Goal: Information Seeking & Learning: Learn about a topic

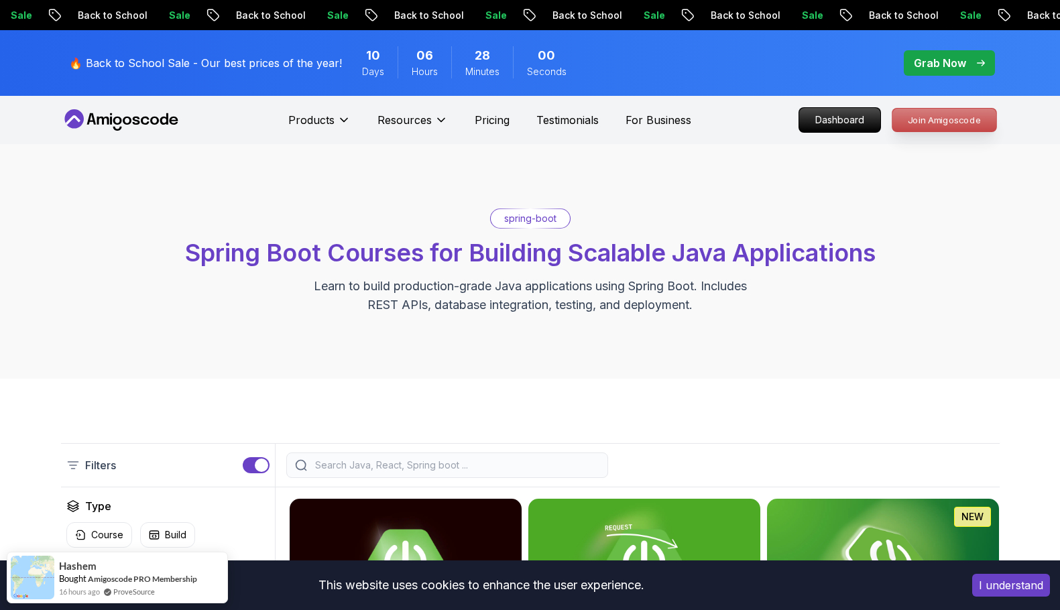
click at [935, 109] on p "Join Amigoscode" at bounding box center [944, 120] width 104 height 23
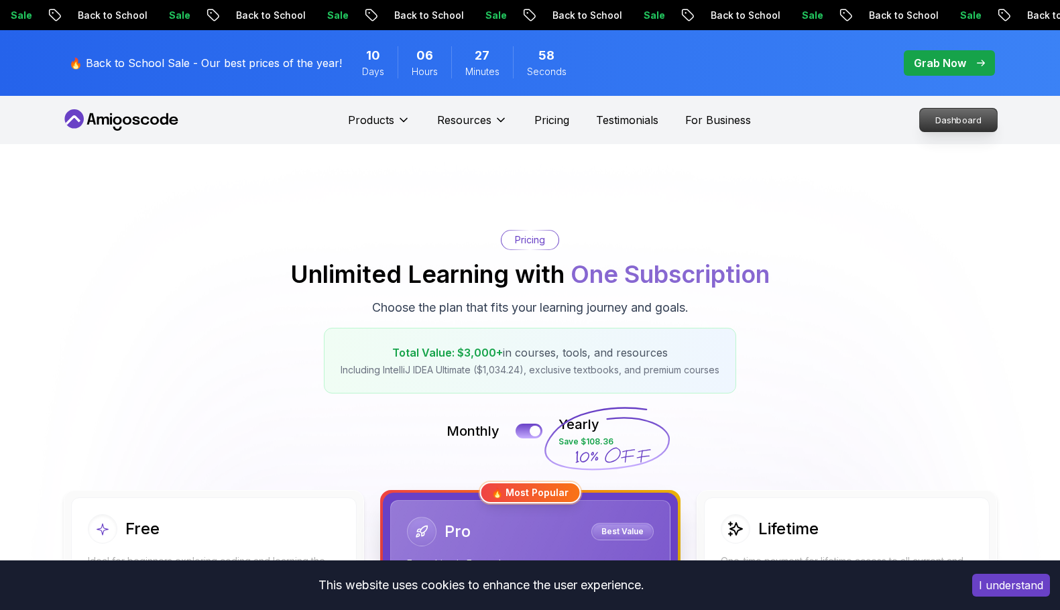
click at [927, 120] on p "Dashboard" at bounding box center [958, 120] width 77 height 23
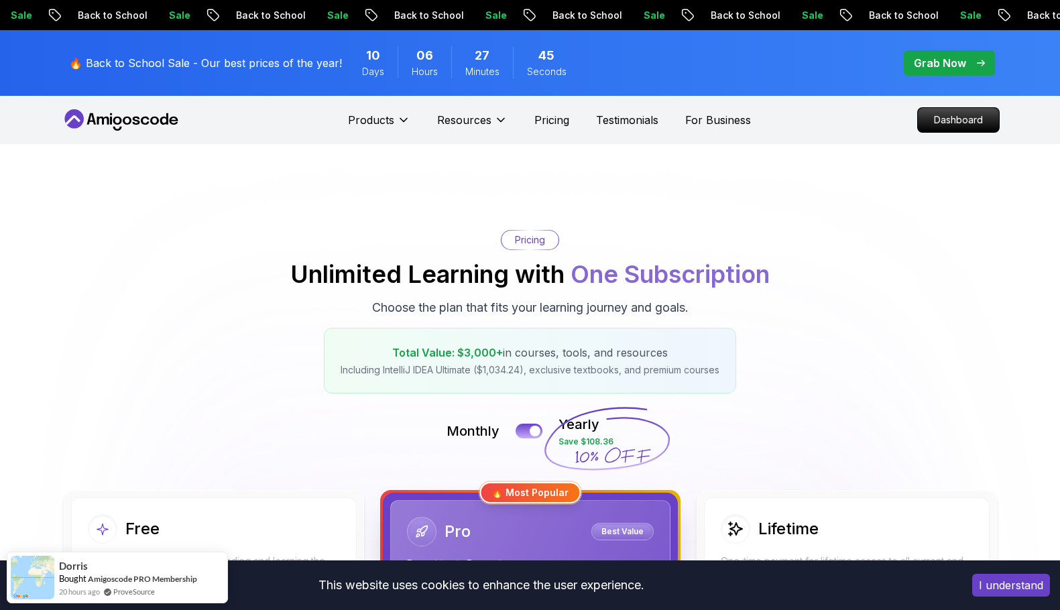
click at [113, 122] on icon at bounding box center [117, 121] width 9 height 8
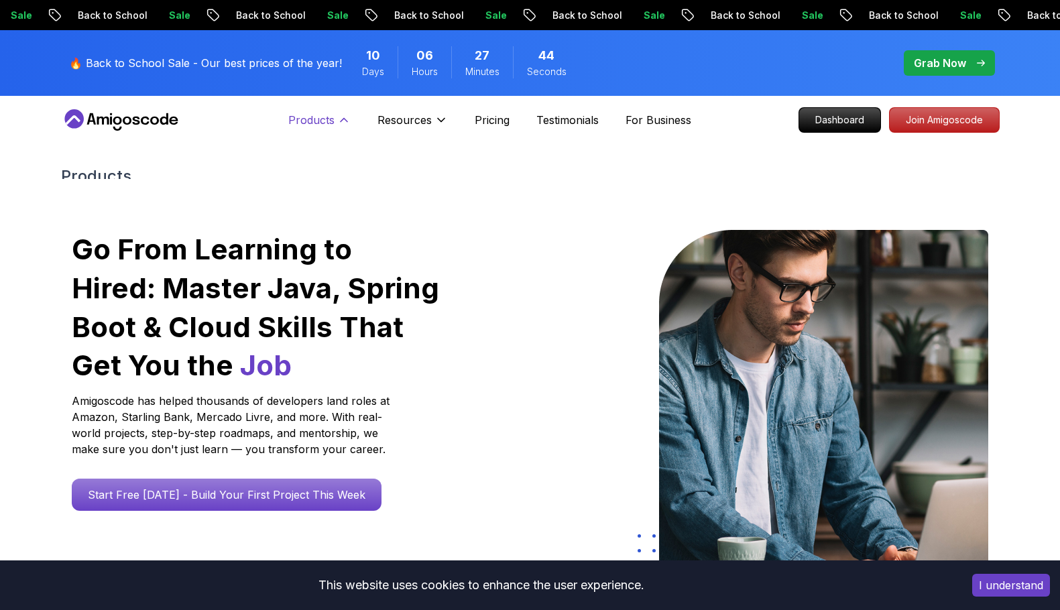
click at [335, 122] on p "Products" at bounding box center [311, 120] width 46 height 16
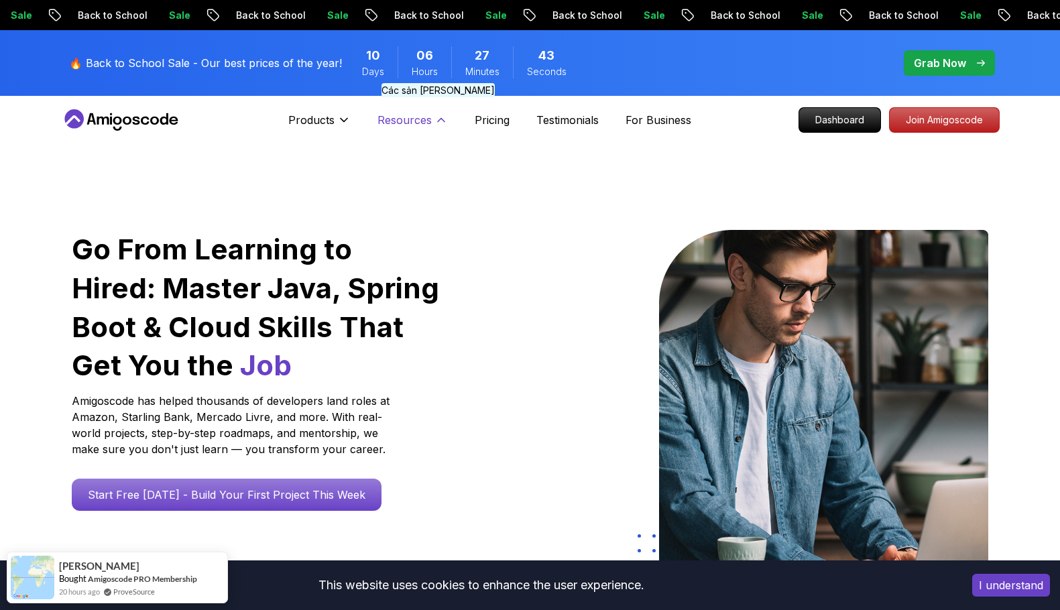
click at [416, 125] on p "Resources" at bounding box center [404, 120] width 54 height 16
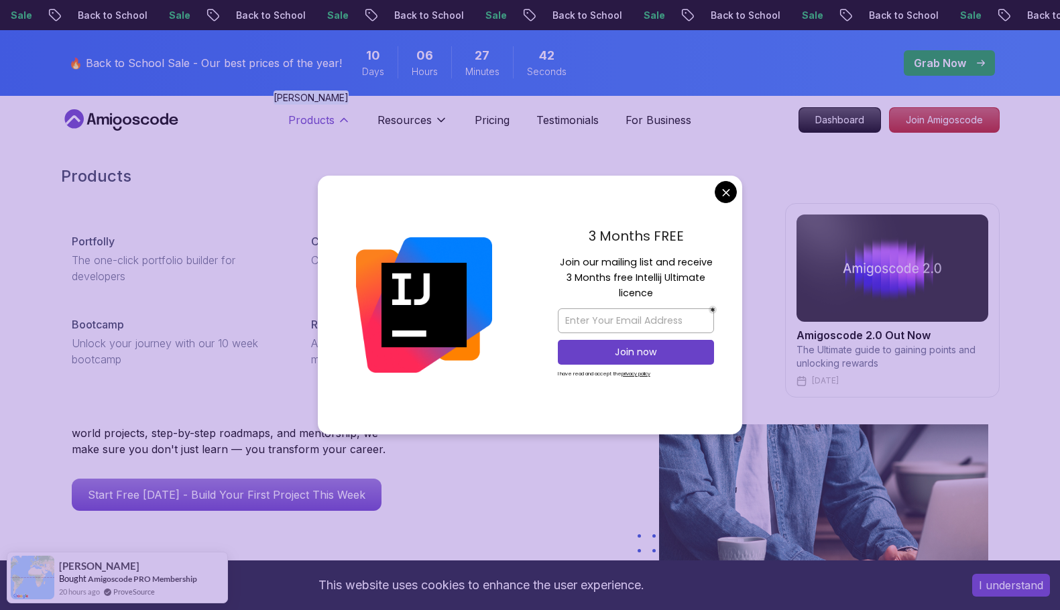
click at [301, 132] on button "Products" at bounding box center [319, 125] width 62 height 27
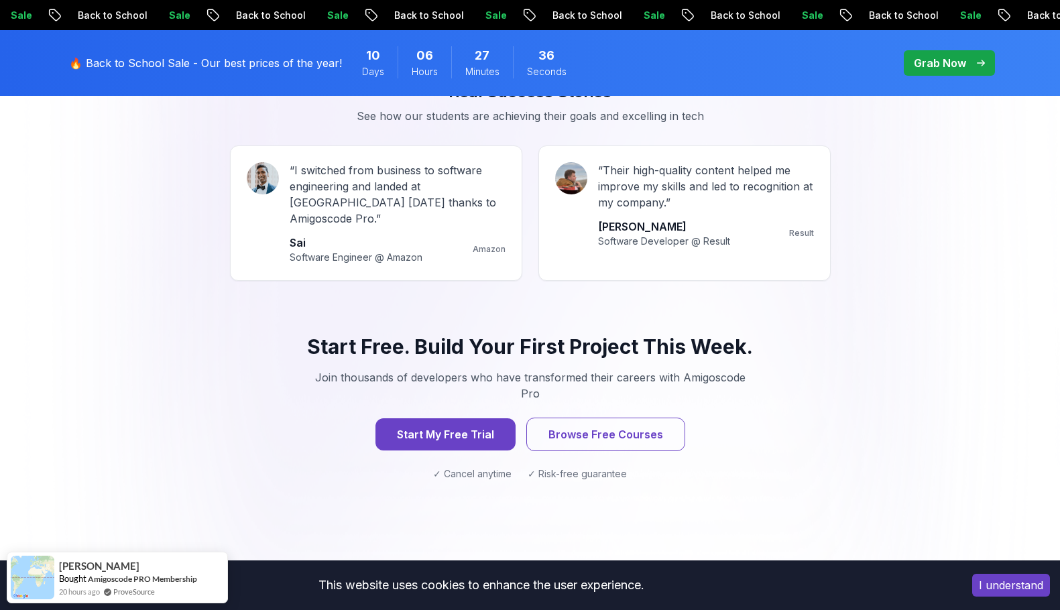
scroll to position [1274, 0]
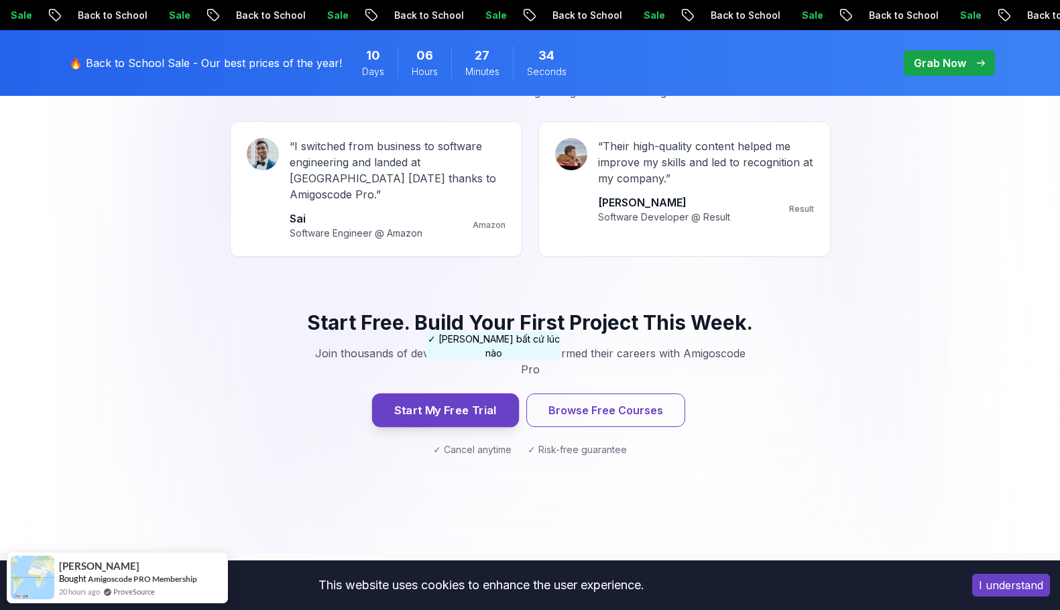
click at [475, 394] on button "Start My Free Trial" at bounding box center [444, 411] width 147 height 34
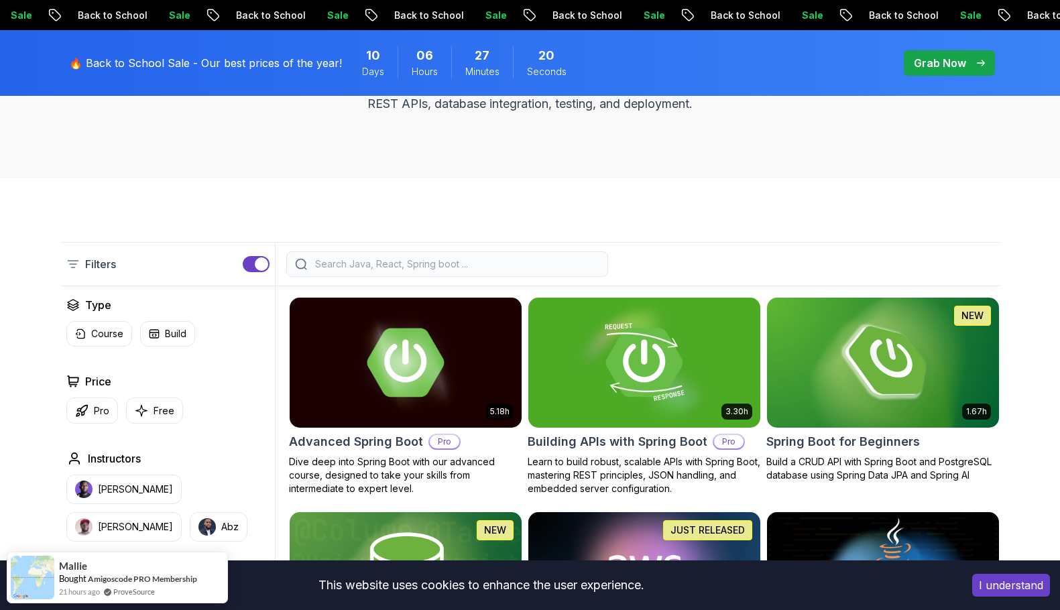
scroll to position [402, 0]
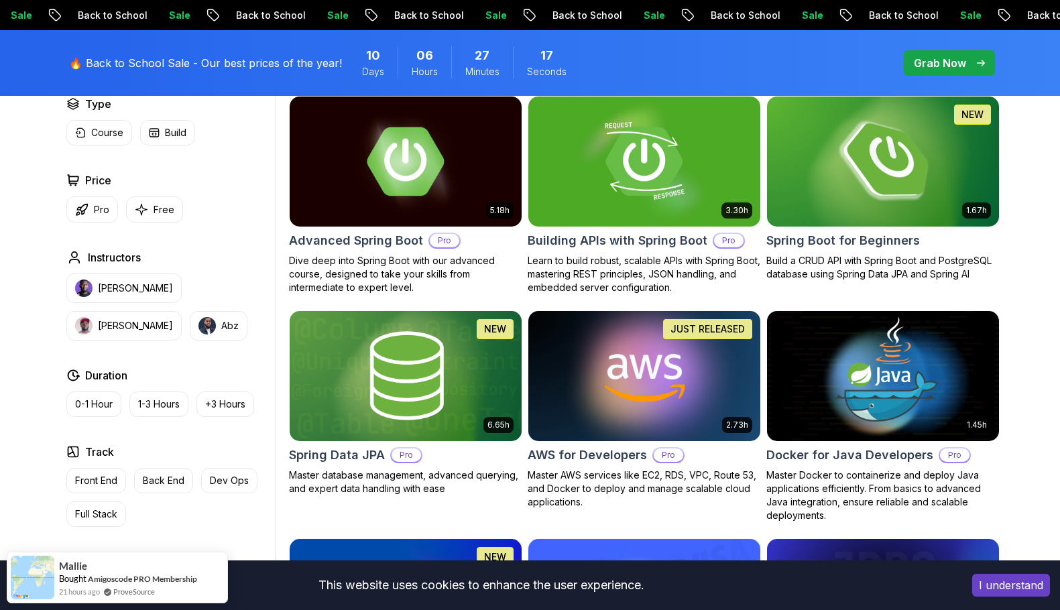
click at [904, 195] on img at bounding box center [882, 161] width 243 height 136
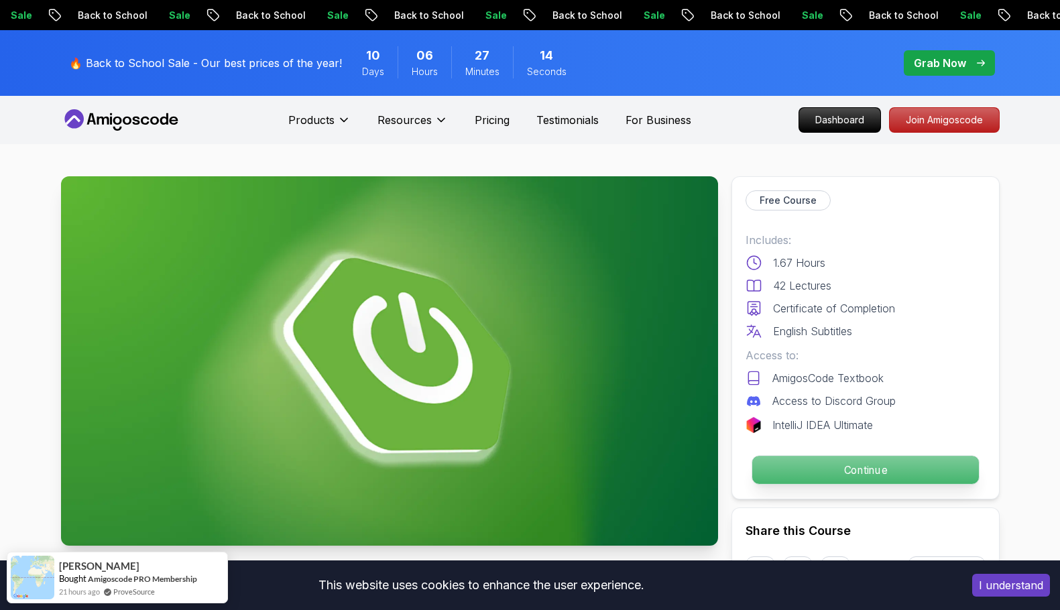
click at [870, 468] on p "Continue" at bounding box center [865, 470] width 227 height 28
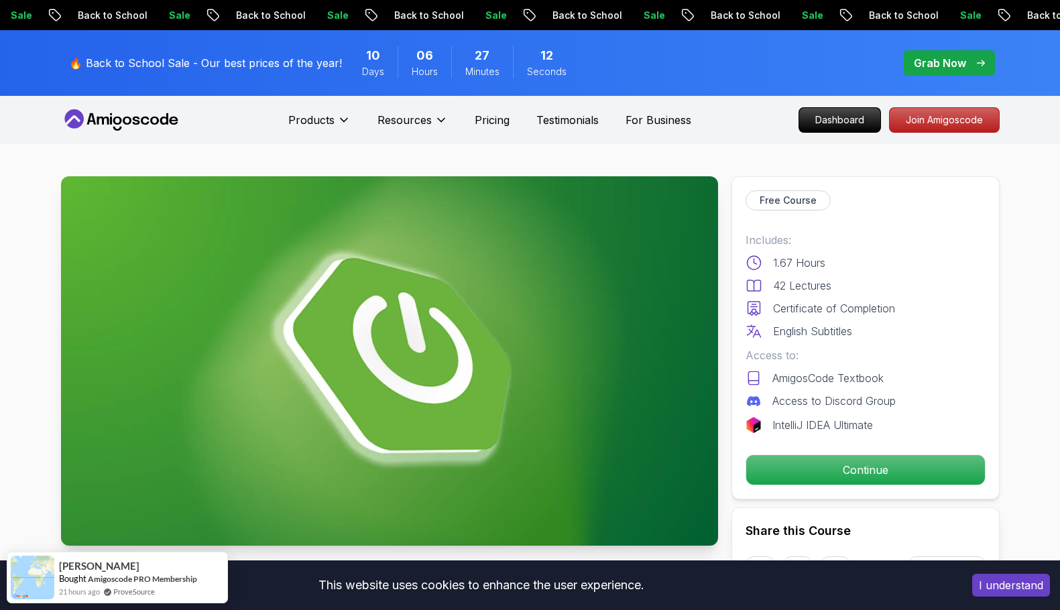
scroll to position [201, 0]
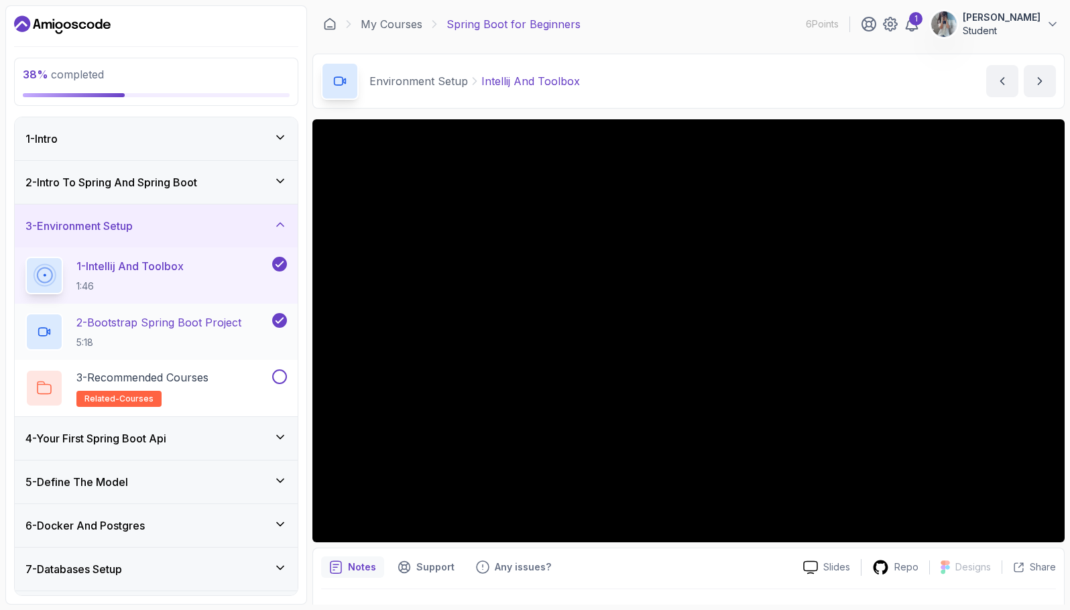
click at [201, 339] on p "5:18" at bounding box center [158, 342] width 165 height 13
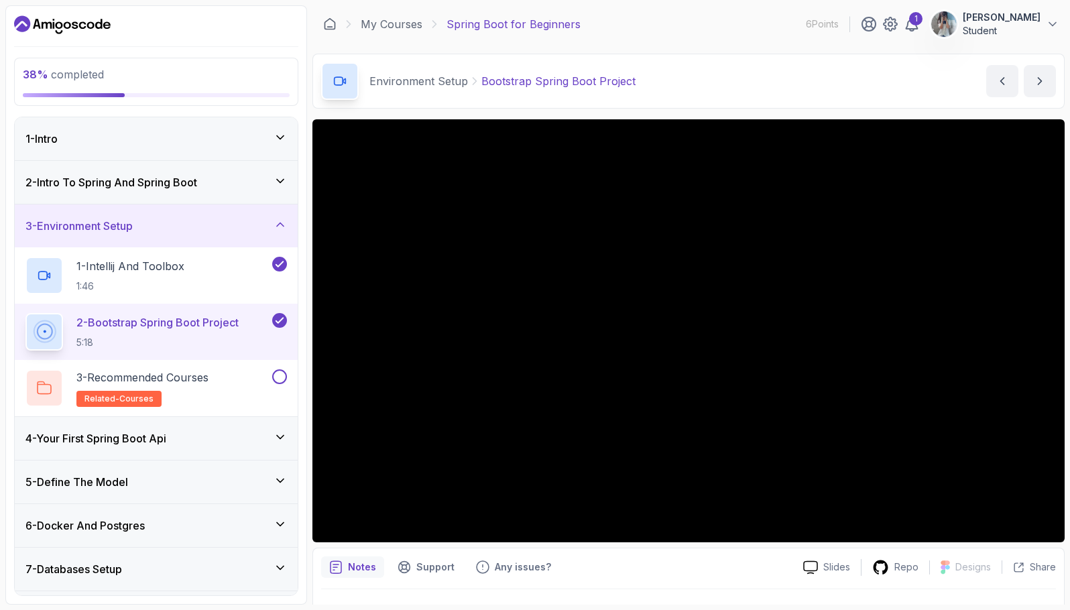
click at [162, 443] on h3 "4 - Your First Spring Boot Api" at bounding box center [95, 438] width 141 height 16
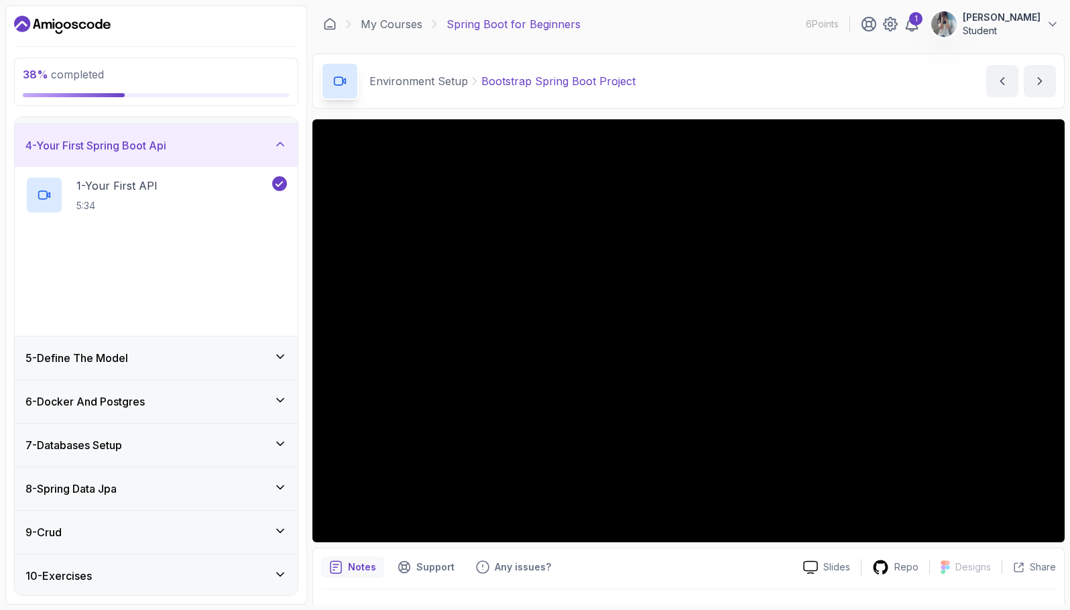
scroll to position [134, 0]
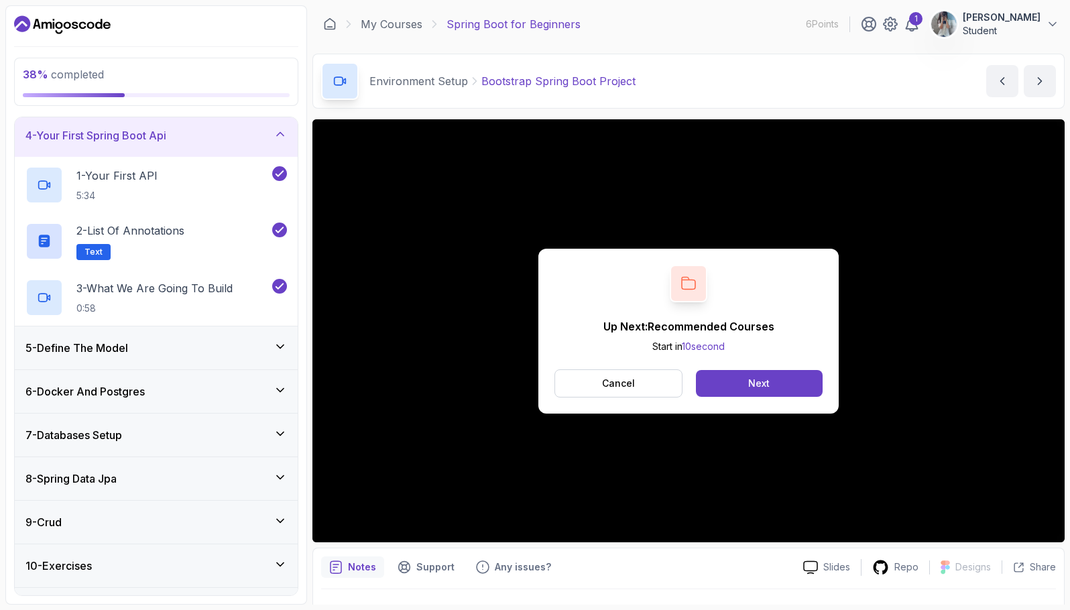
click at [223, 342] on div "5 - Define The Model" at bounding box center [155, 348] width 261 height 16
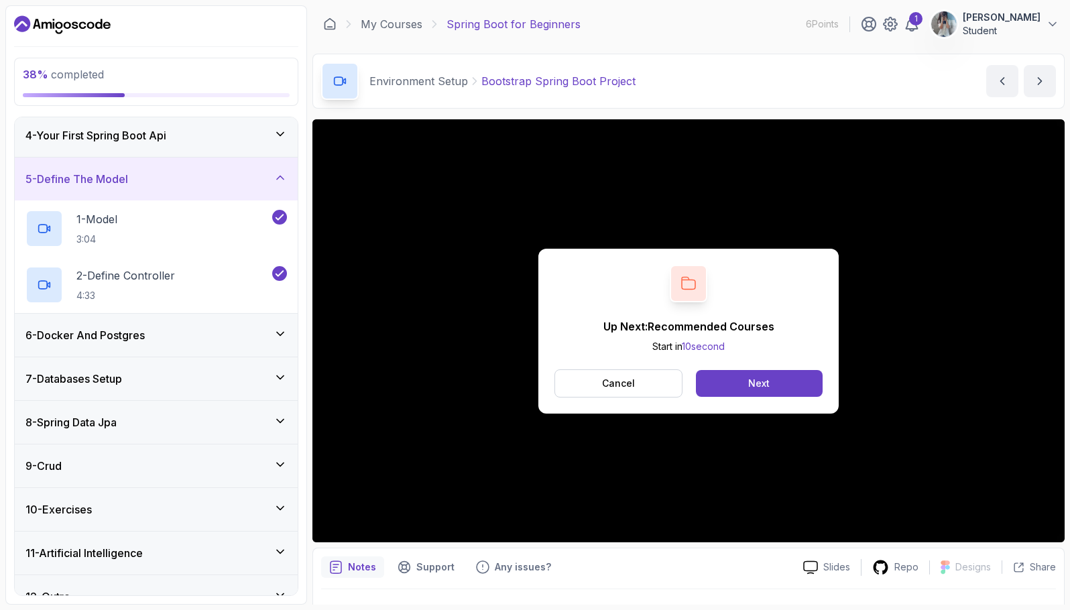
click at [217, 336] on div "6 - Docker And Postgres" at bounding box center [155, 335] width 261 height 16
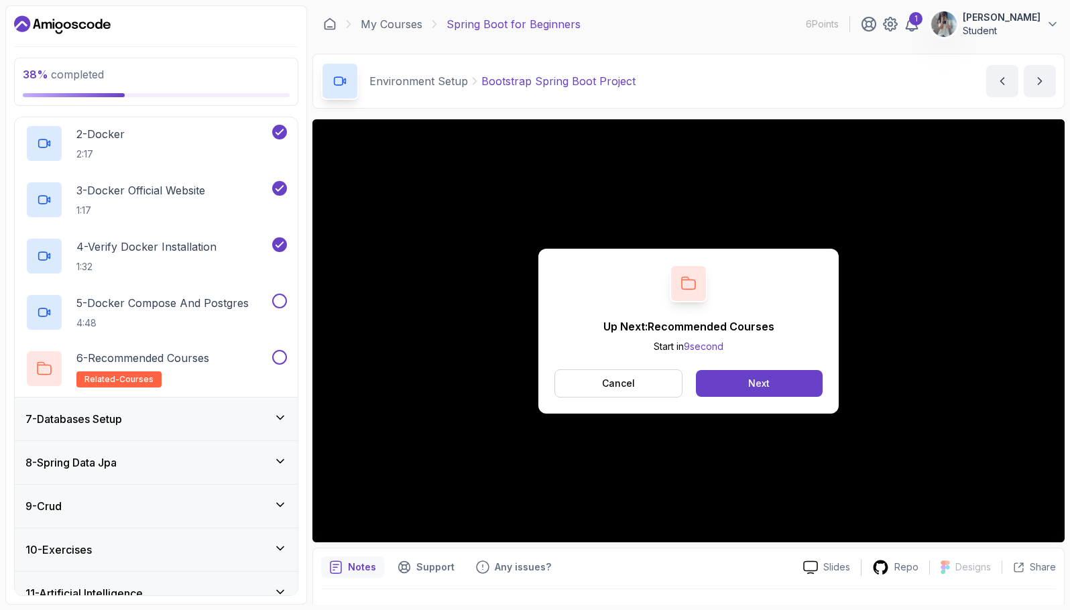
scroll to position [335, 0]
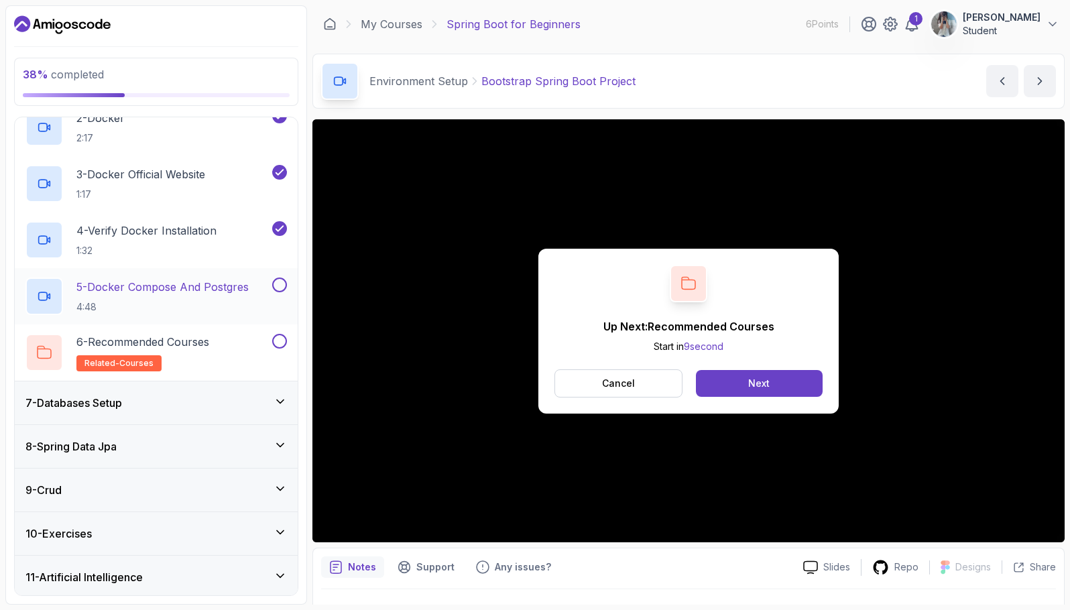
click at [167, 285] on p "5 - Docker Compose And Postgres" at bounding box center [162, 287] width 172 height 16
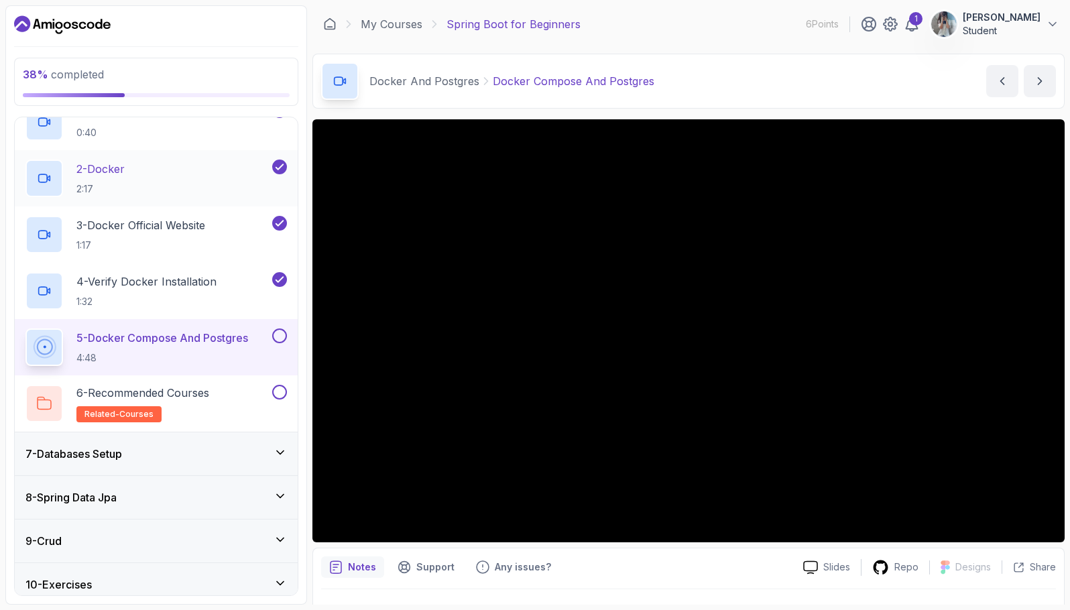
scroll to position [201, 0]
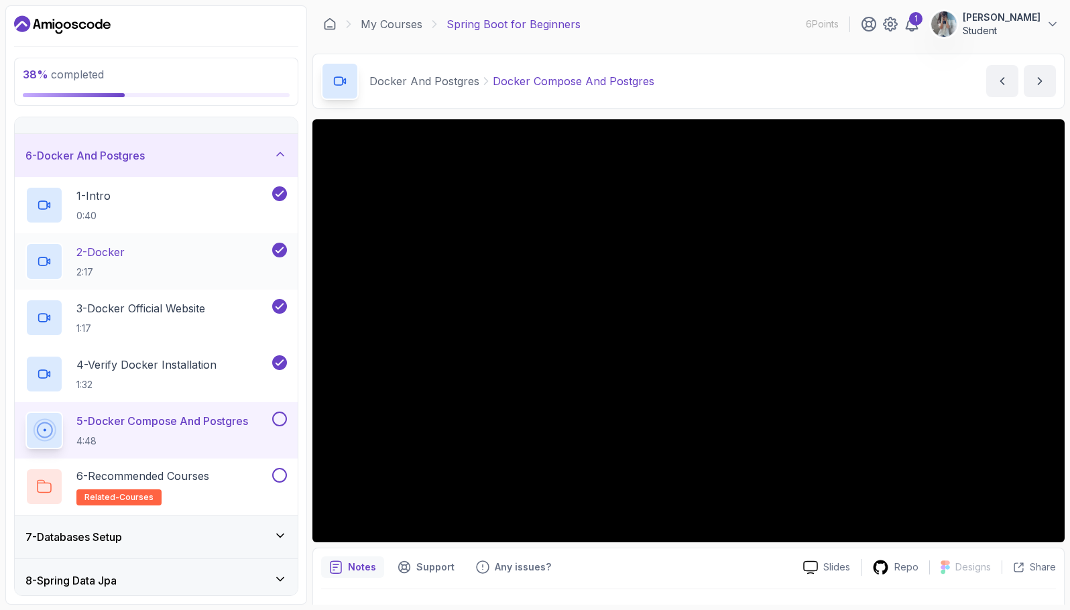
click at [189, 269] on div "2 - Docker 2:17" at bounding box center [147, 262] width 244 height 38
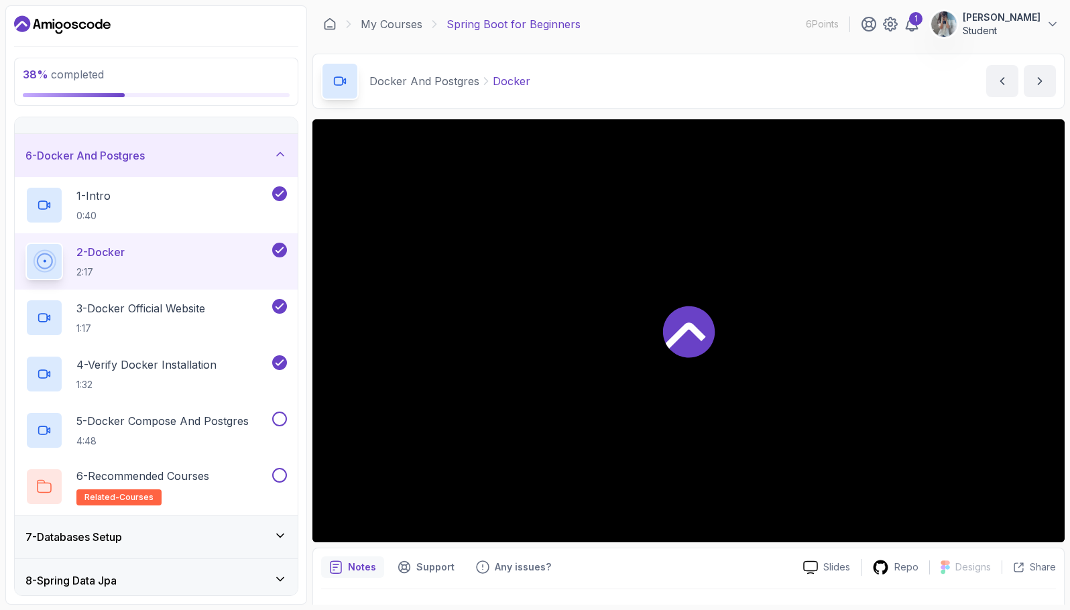
click at [158, 532] on div "7 - Databases Setup" at bounding box center [155, 537] width 261 height 16
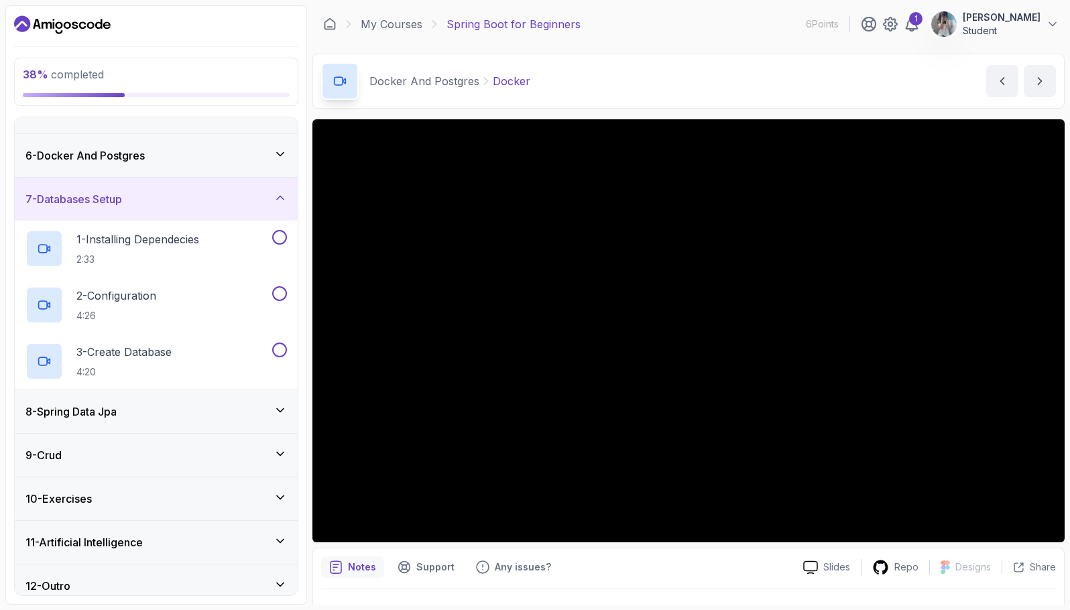
click at [146, 196] on div "7 - Databases Setup" at bounding box center [155, 199] width 261 height 16
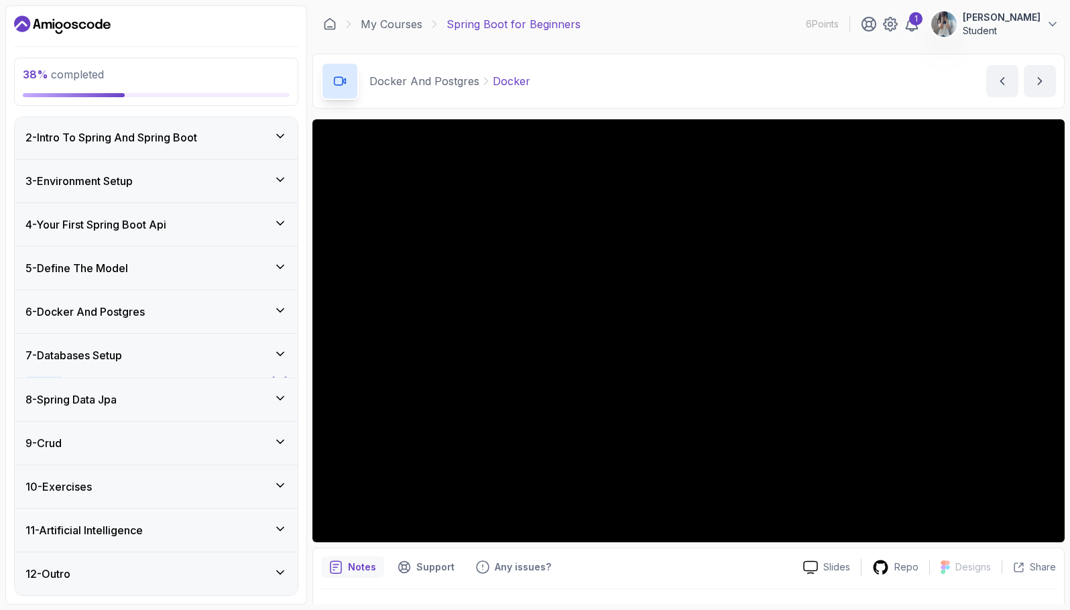
scroll to position [44, 0]
click at [93, 304] on h3 "6 - Docker And Postgres" at bounding box center [84, 312] width 119 height 16
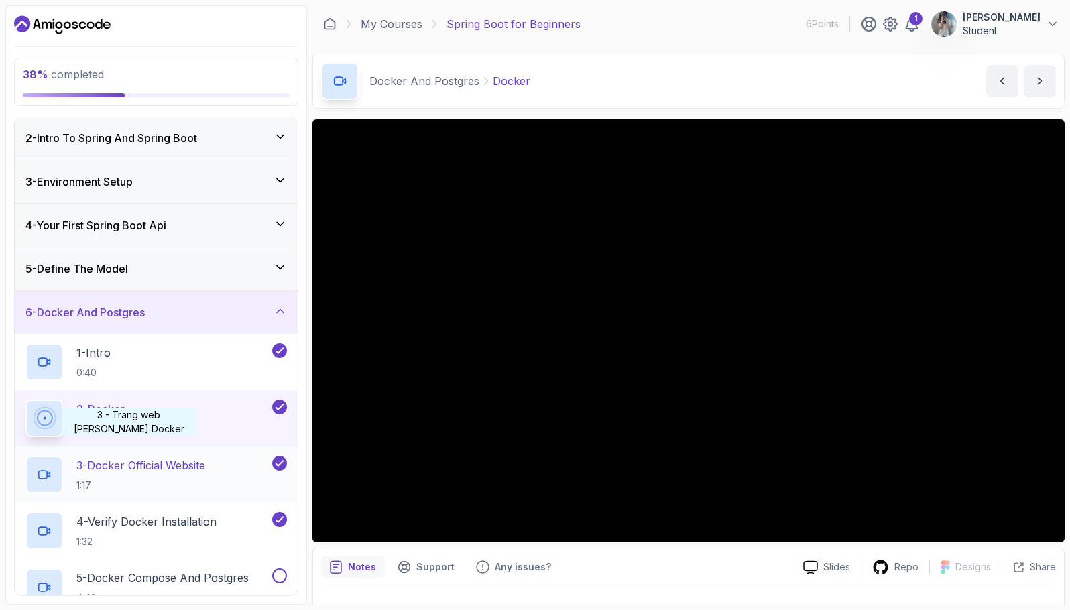
click at [129, 463] on p "3 - Docker Official Website" at bounding box center [140, 465] width 129 height 16
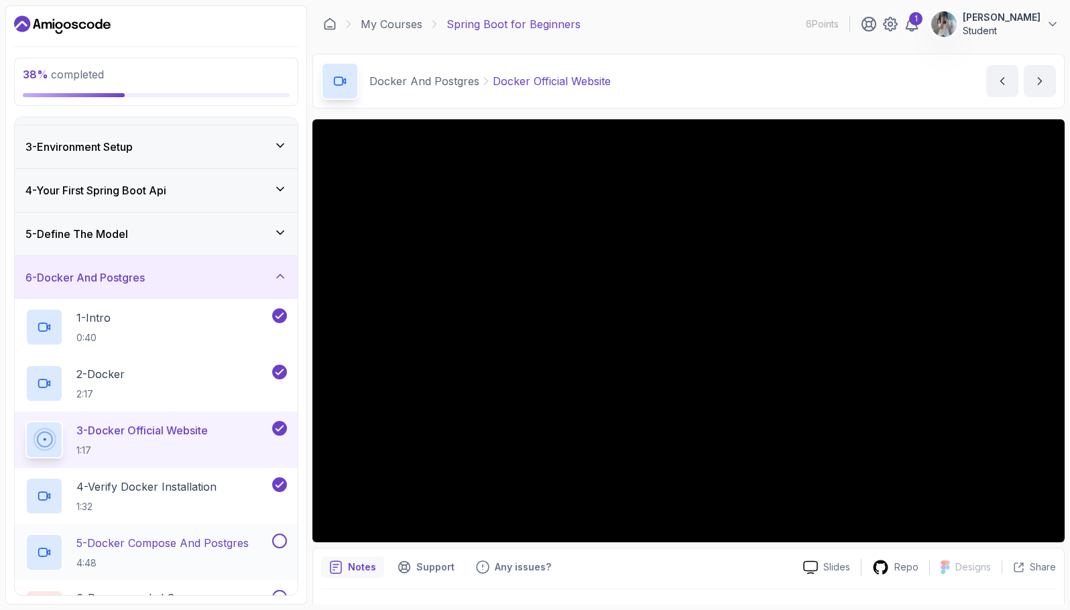
scroll to position [111, 0]
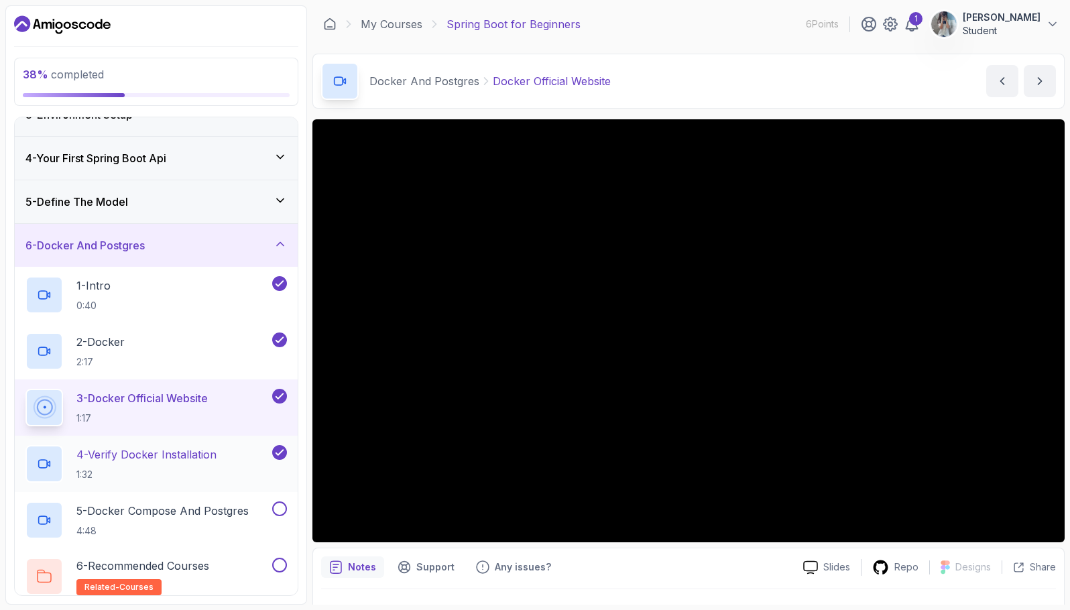
click at [171, 469] on p "1:32" at bounding box center [146, 474] width 140 height 13
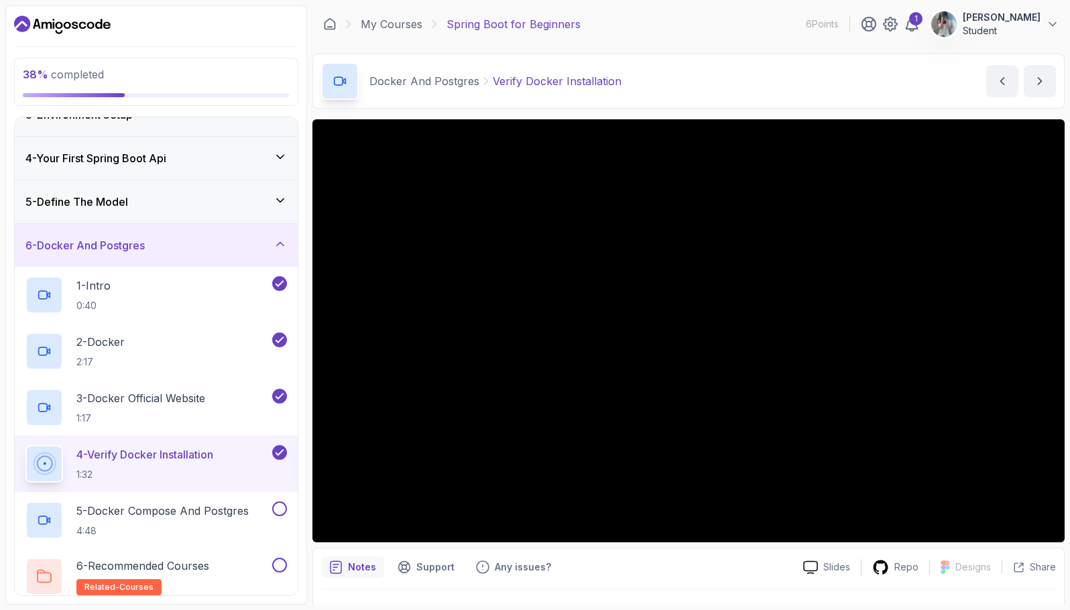
click at [701, 567] on div "Notes Support Any issues?" at bounding box center [556, 567] width 471 height 21
click at [732, 78] on div "Docker And Postgres Verify Docker Installation Verify Docker Installation by ne…" at bounding box center [688, 81] width 752 height 55
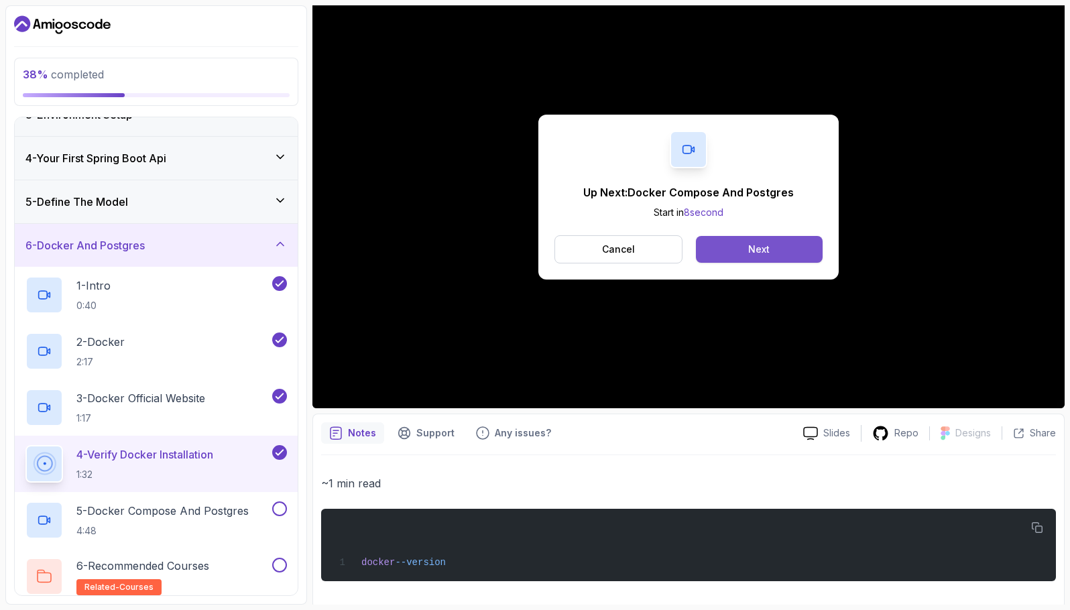
click at [773, 242] on button "Next" at bounding box center [759, 249] width 127 height 27
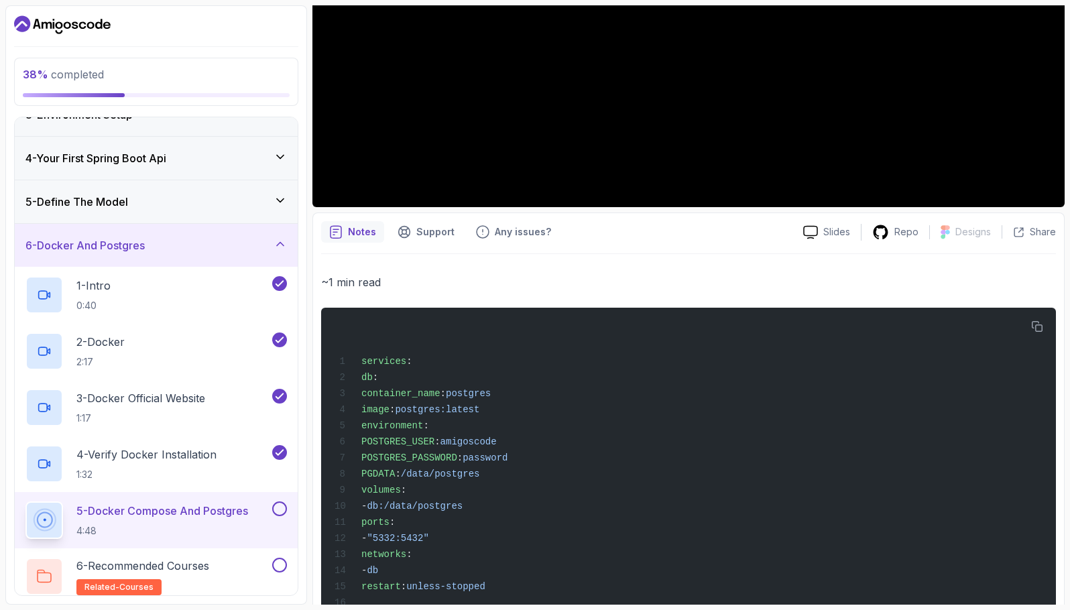
scroll to position [491, 0]
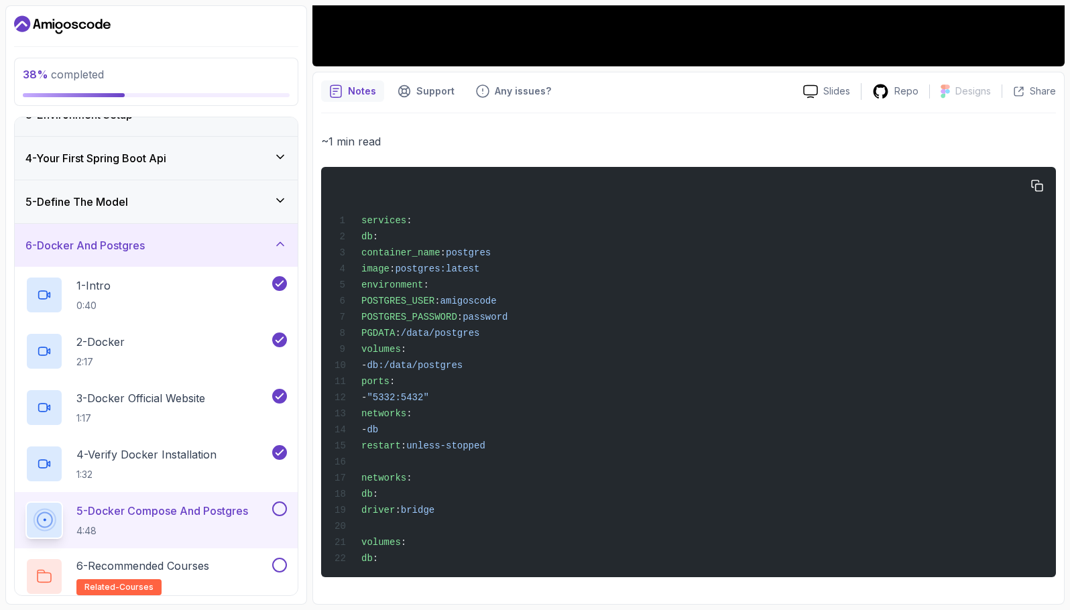
drag, startPoint x: 1039, startPoint y: 172, endPoint x: 1008, endPoint y: 202, distance: 43.1
click at [1039, 180] on icon "button" at bounding box center [1037, 186] width 12 height 12
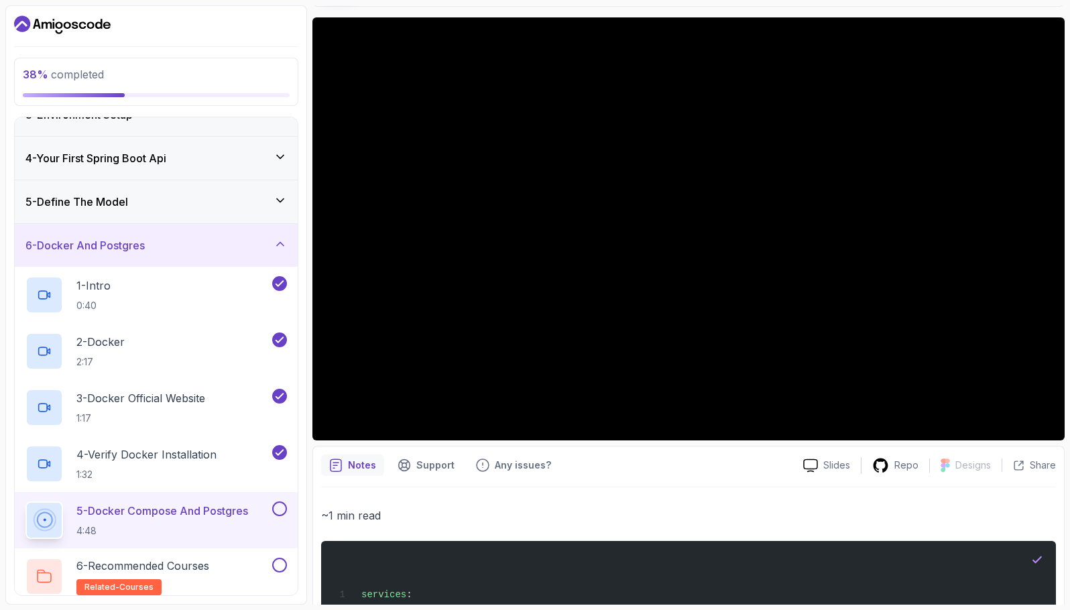
scroll to position [0, 0]
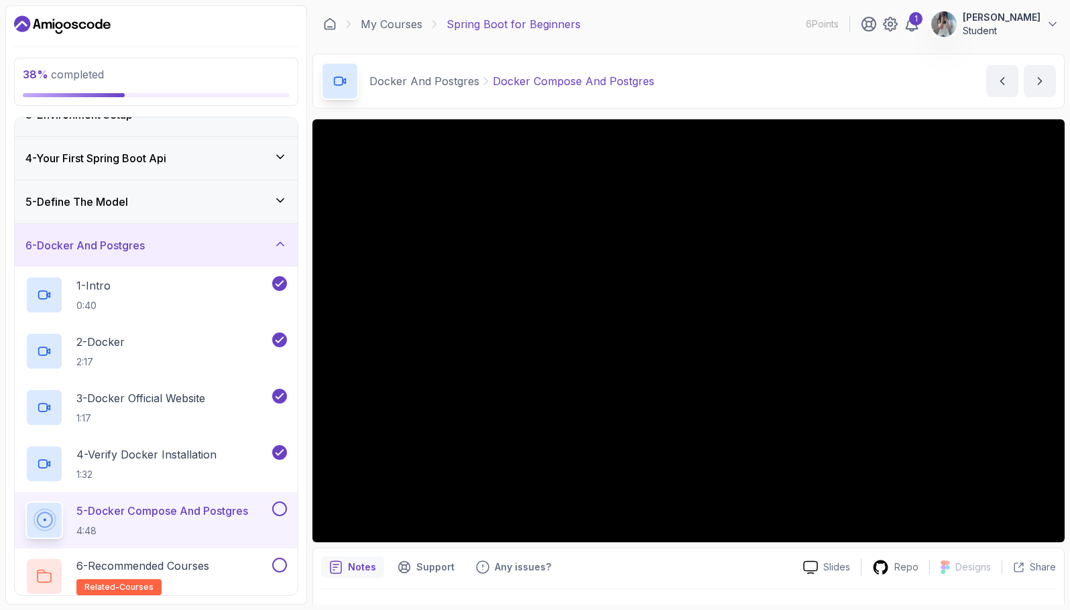
click at [618, 575] on div "Notes Support Any issues?" at bounding box center [556, 567] width 471 height 21
click at [599, 563] on div "Notes Support Any issues?" at bounding box center [556, 567] width 471 height 21
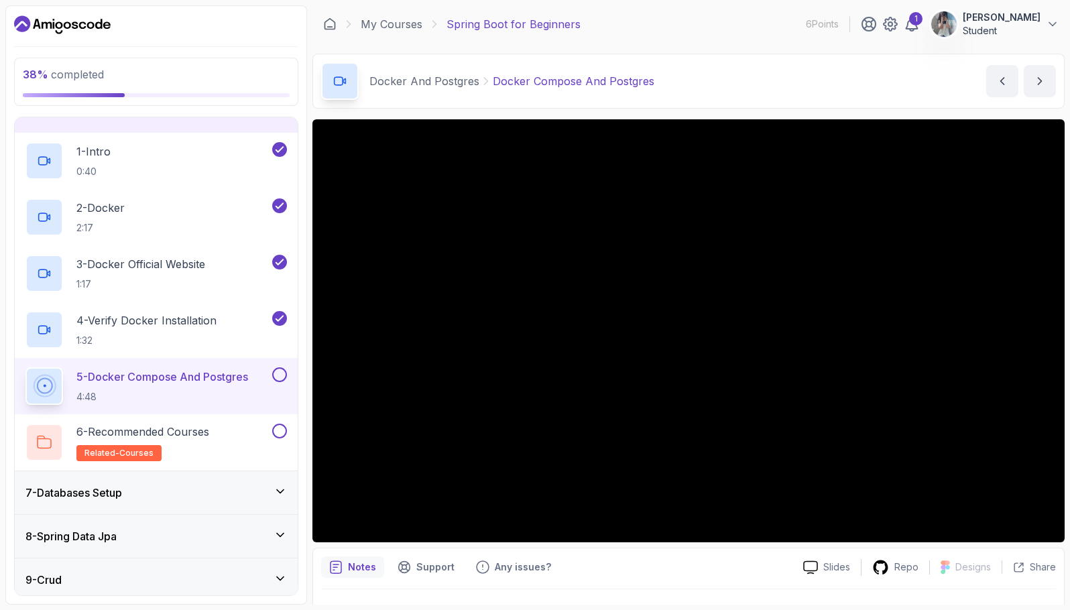
drag, startPoint x: 182, startPoint y: 490, endPoint x: 183, endPoint y: 498, distance: 8.2
click at [178, 495] on div "7 - Databases Setup" at bounding box center [155, 493] width 261 height 16
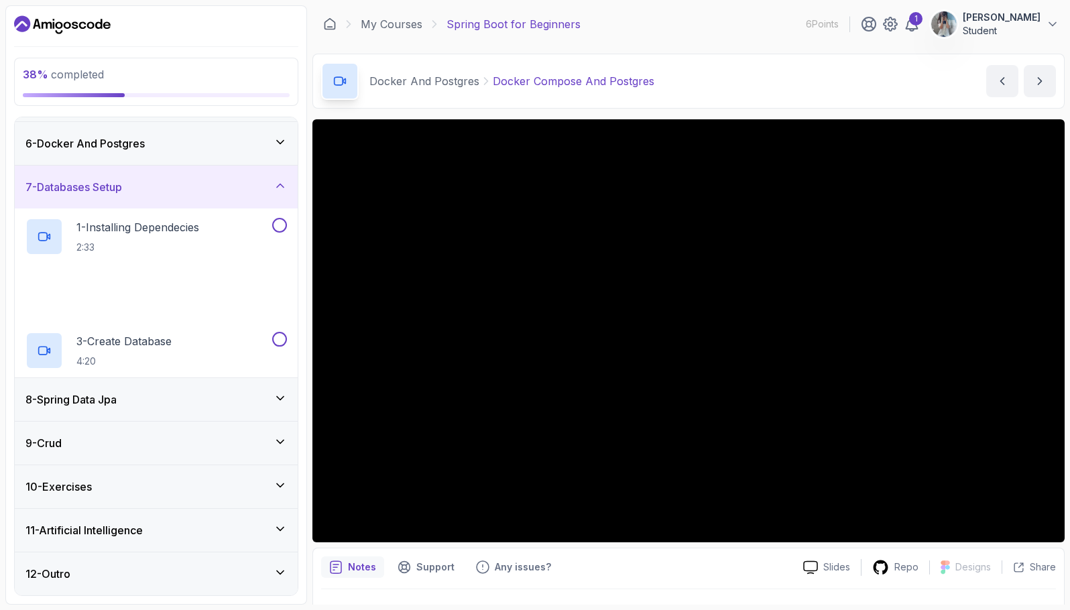
scroll to position [213, 0]
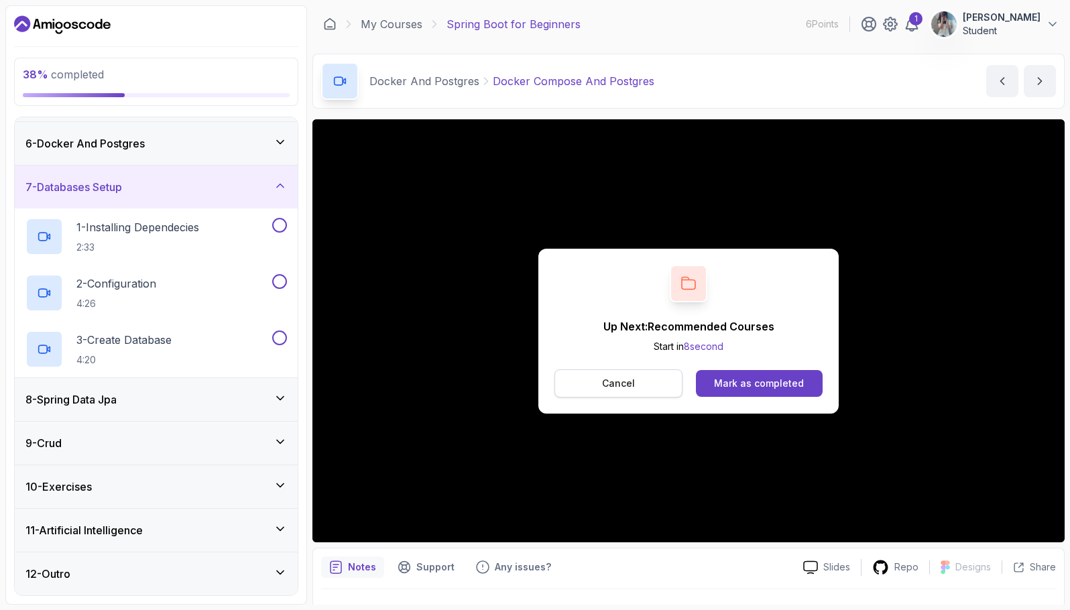
click at [638, 377] on button "Cancel" at bounding box center [618, 383] width 128 height 28
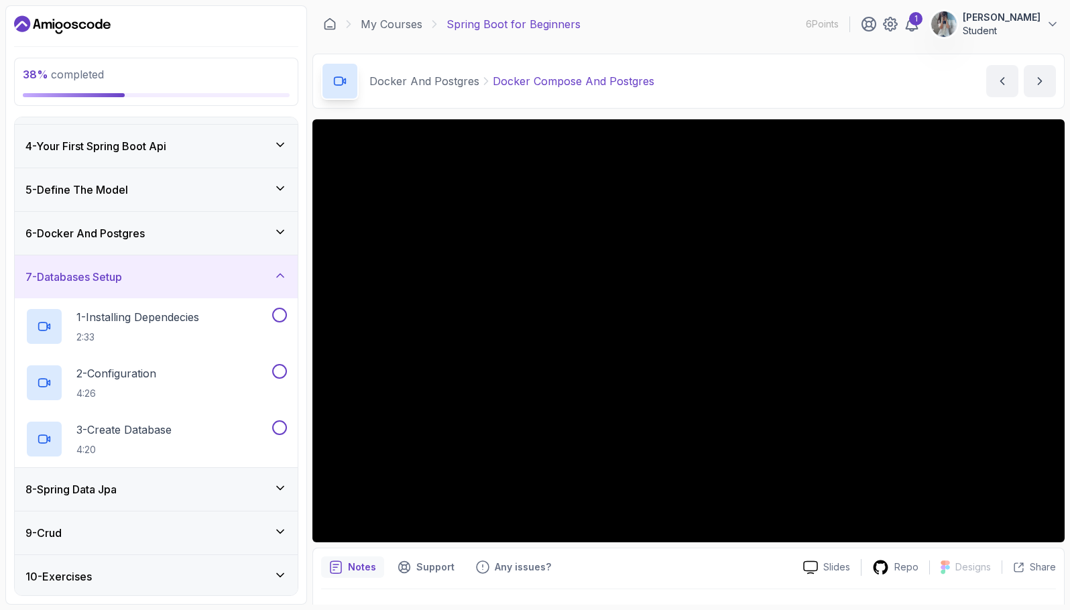
scroll to position [12, 0]
